Goal: Transaction & Acquisition: Purchase product/service

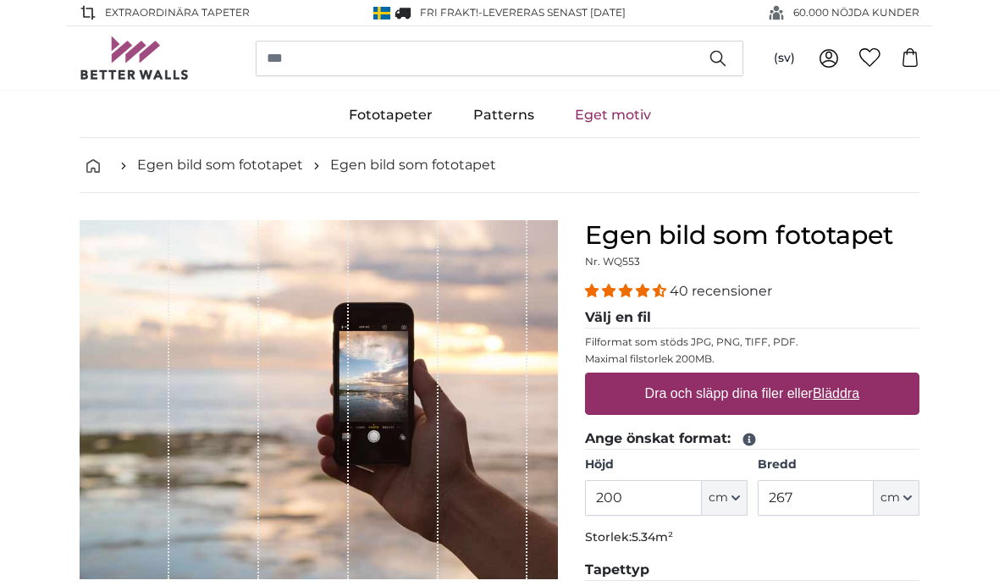
click at [689, 395] on label "Dra och släpp dina filer eller Bläddra" at bounding box center [752, 394] width 228 height 34
click at [689, 377] on input "Dra och släpp dina filer eller Bläddra" at bounding box center [752, 374] width 334 height 5
type input "**********"
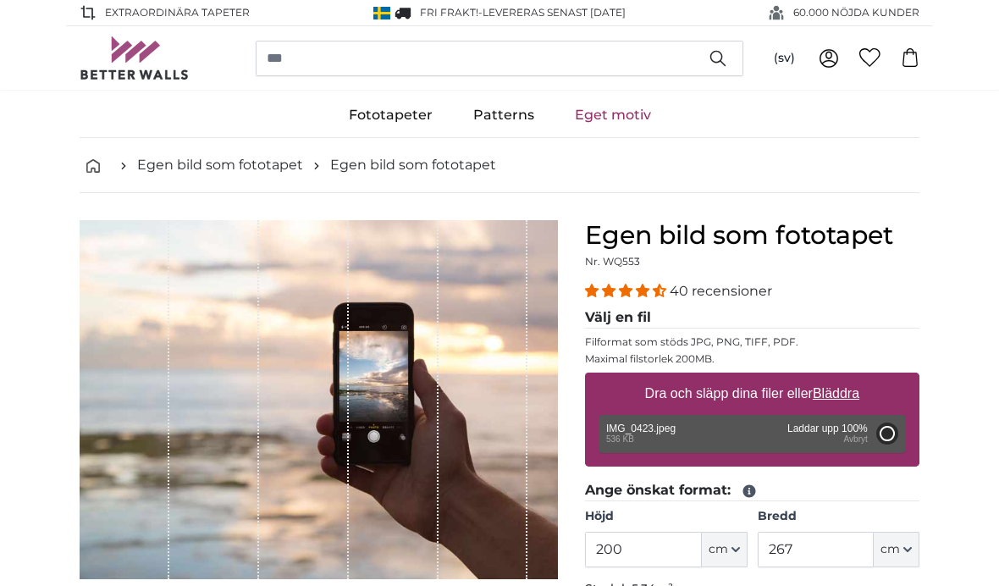
type input "190"
type input "330.6"
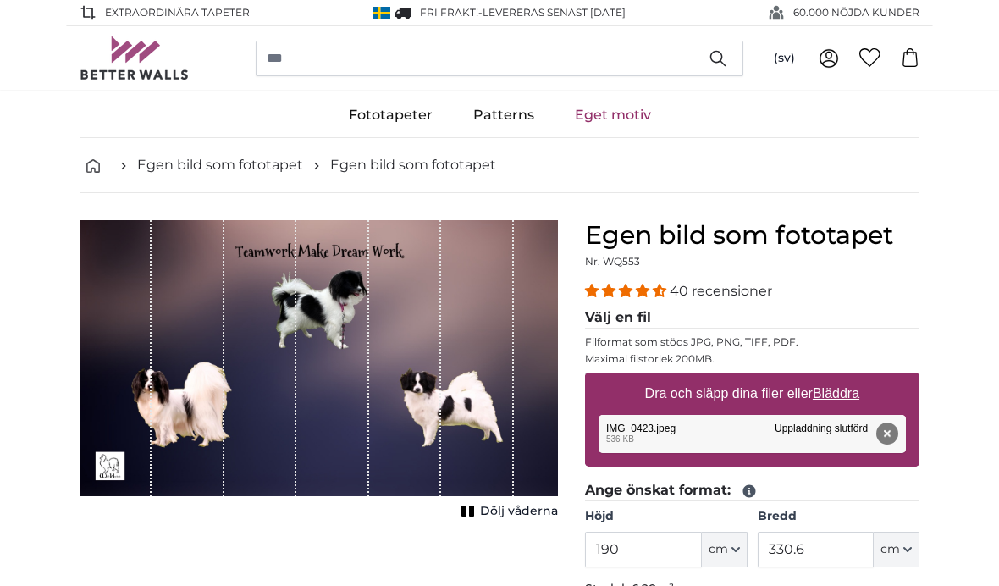
click at [515, 511] on span "Dölj våderna" at bounding box center [519, 511] width 78 height 17
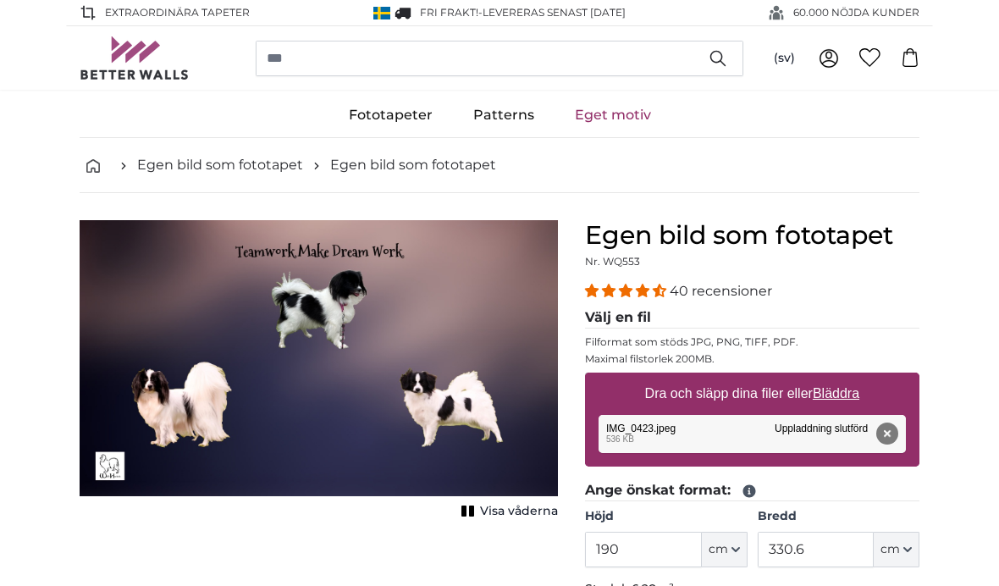
click at [526, 509] on span "Visa våderna" at bounding box center [519, 511] width 78 height 17
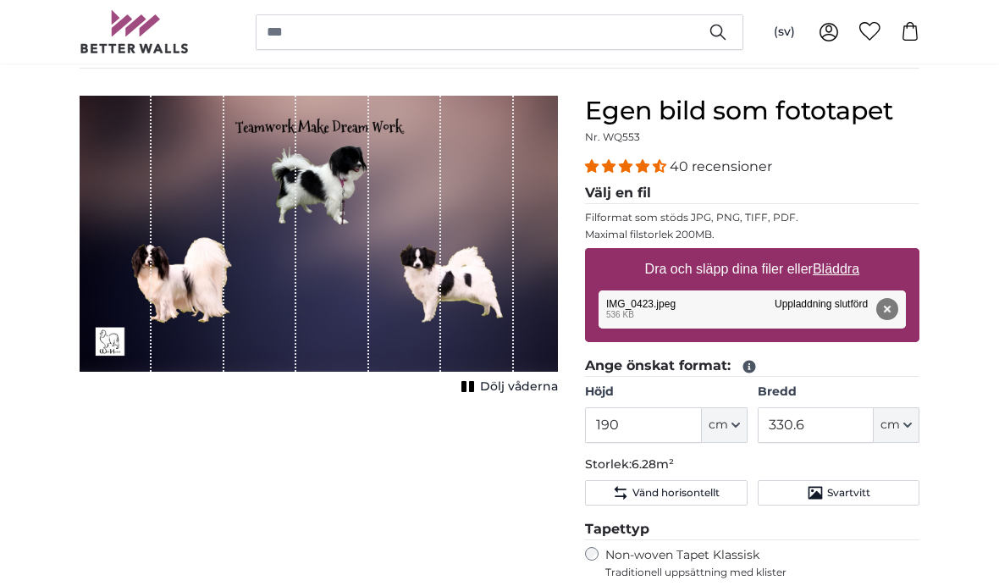
scroll to position [97, 0]
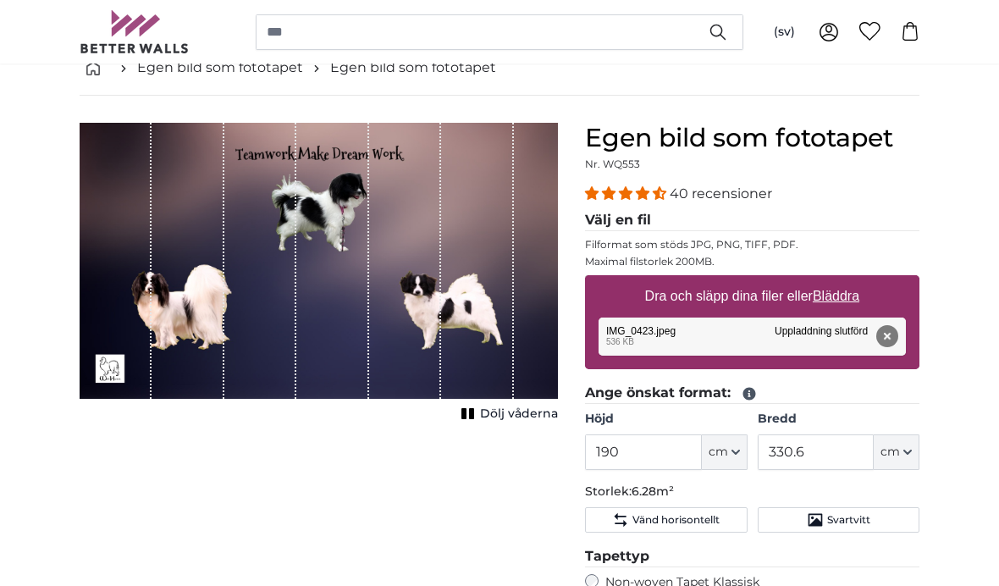
click at [449, 424] on div "Dölj våderna" at bounding box center [319, 274] width 478 height 303
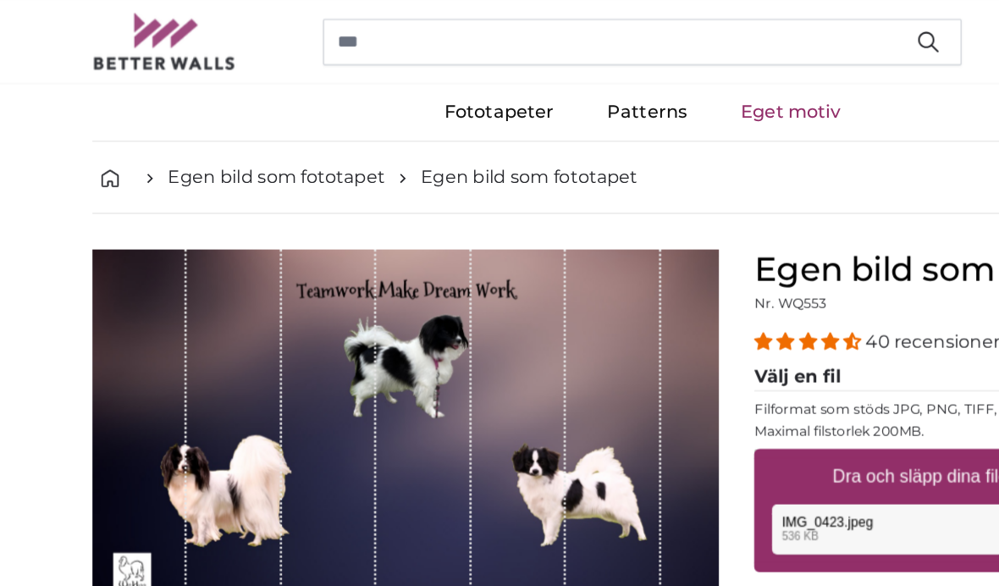
scroll to position [0, 0]
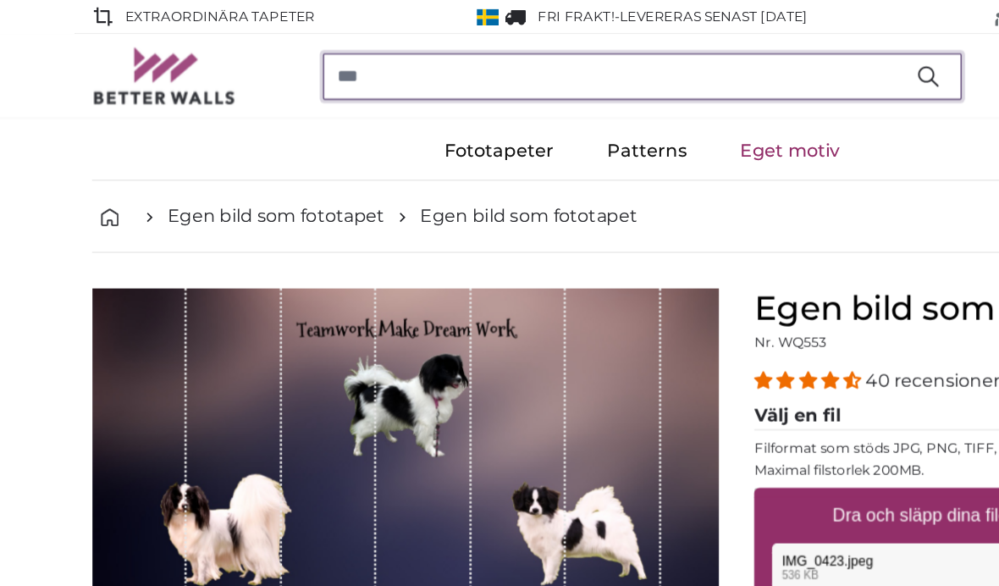
click at [274, 52] on input "search" at bounding box center [499, 59] width 487 height 36
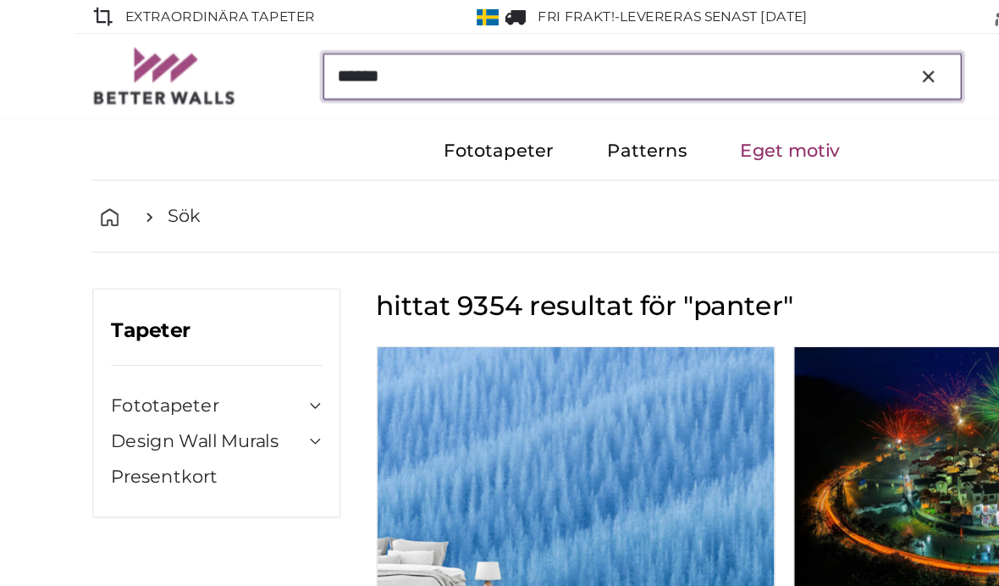
type input "******"
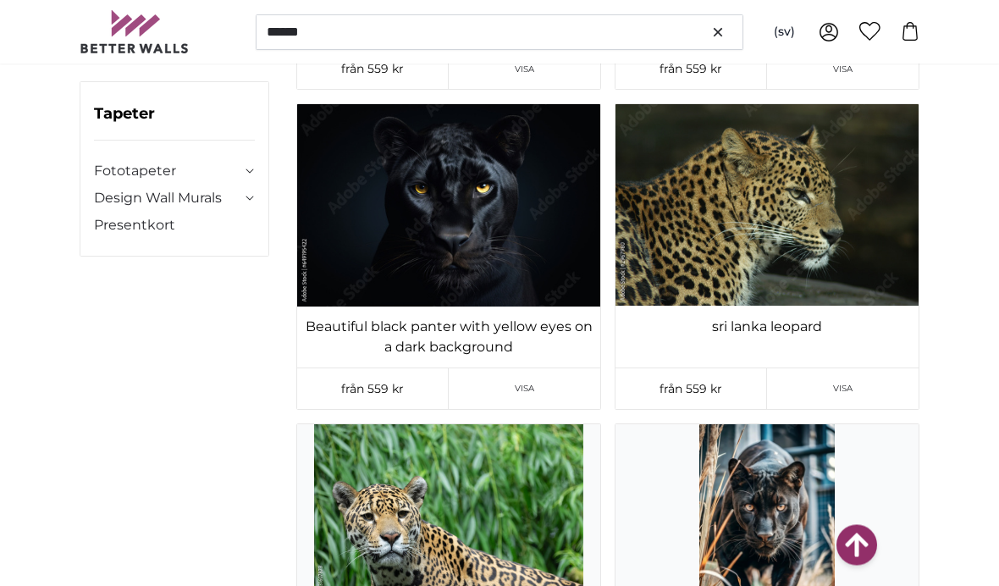
scroll to position [5980, 0]
click at [542, 378] on link "Visa" at bounding box center [524, 388] width 151 height 41
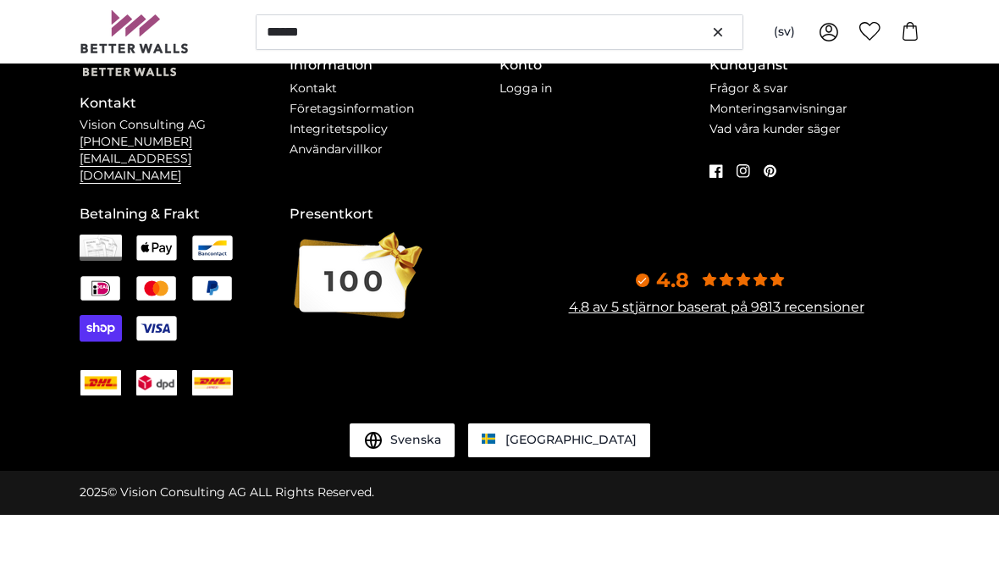
scroll to position [0, 0]
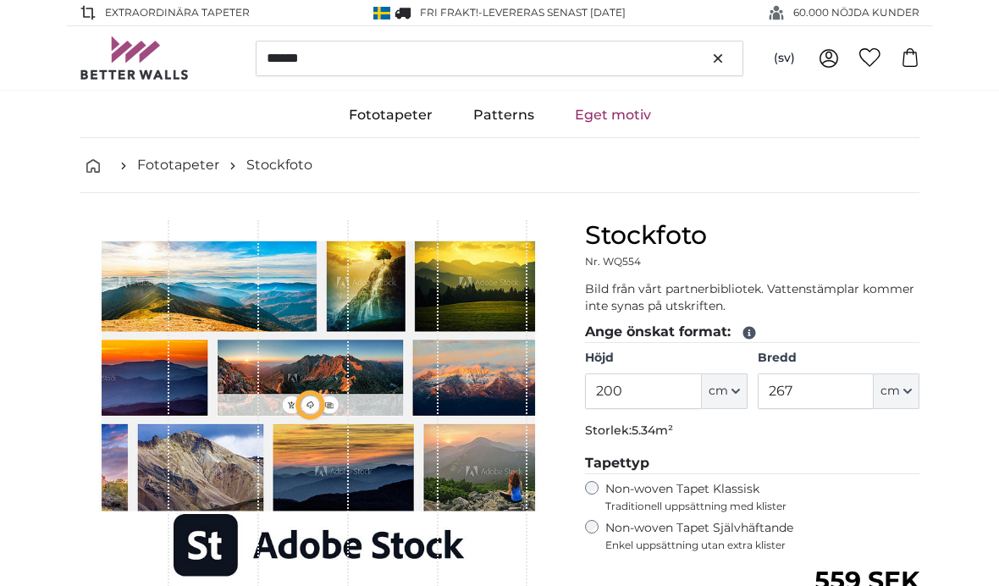
scroll to position [69, 0]
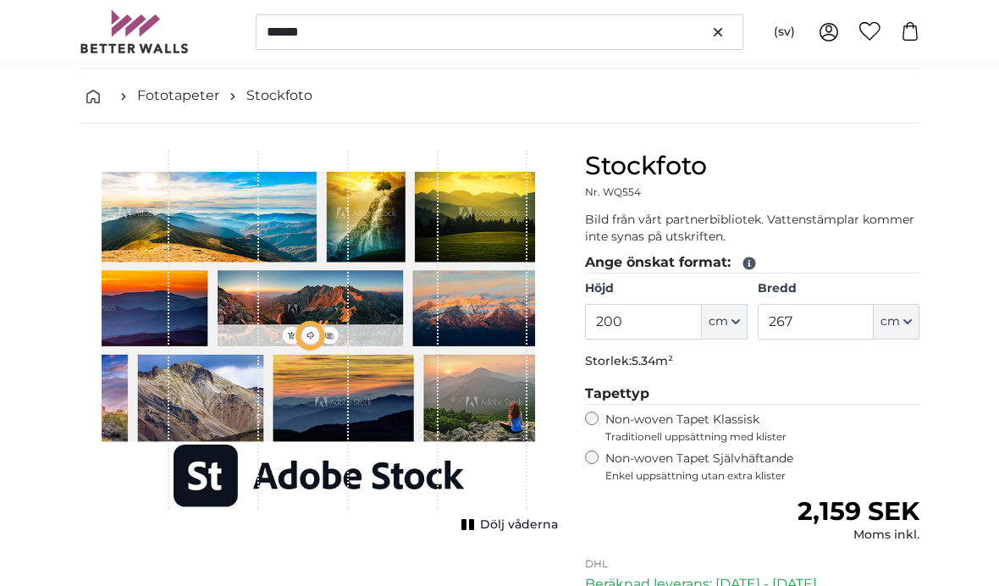
type input "300"
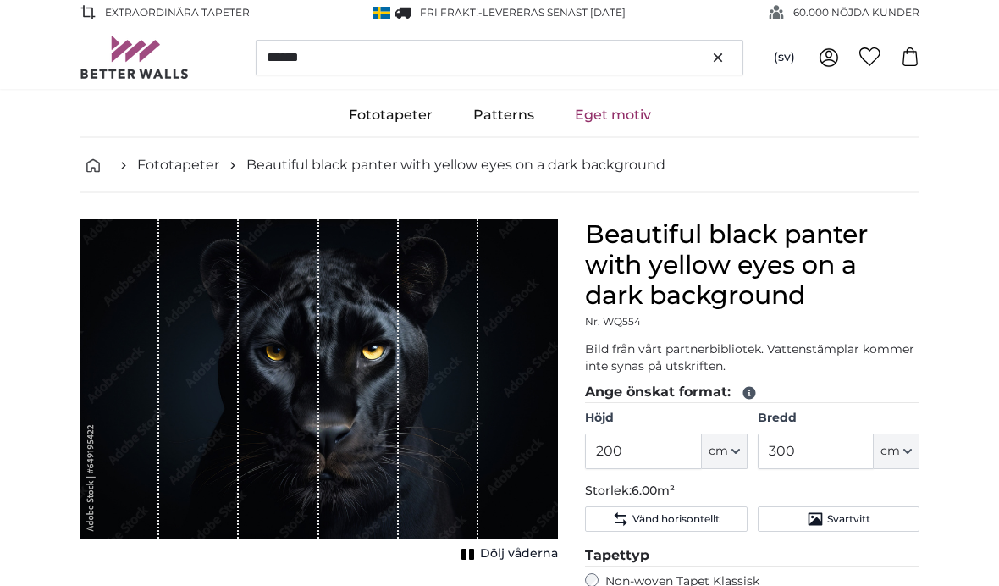
scroll to position [0, 0]
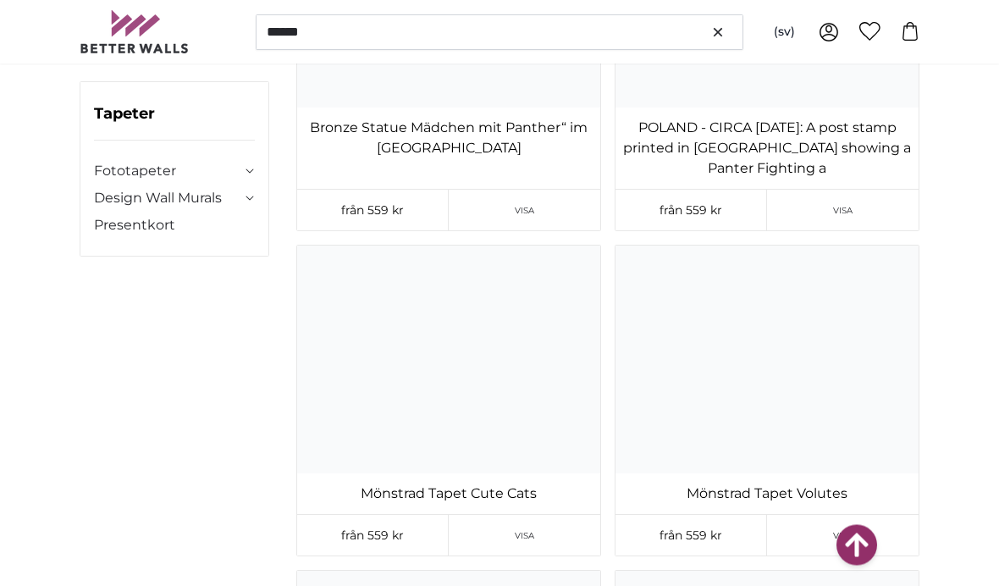
scroll to position [101104, 0]
